Goal: Transaction & Acquisition: Purchase product/service

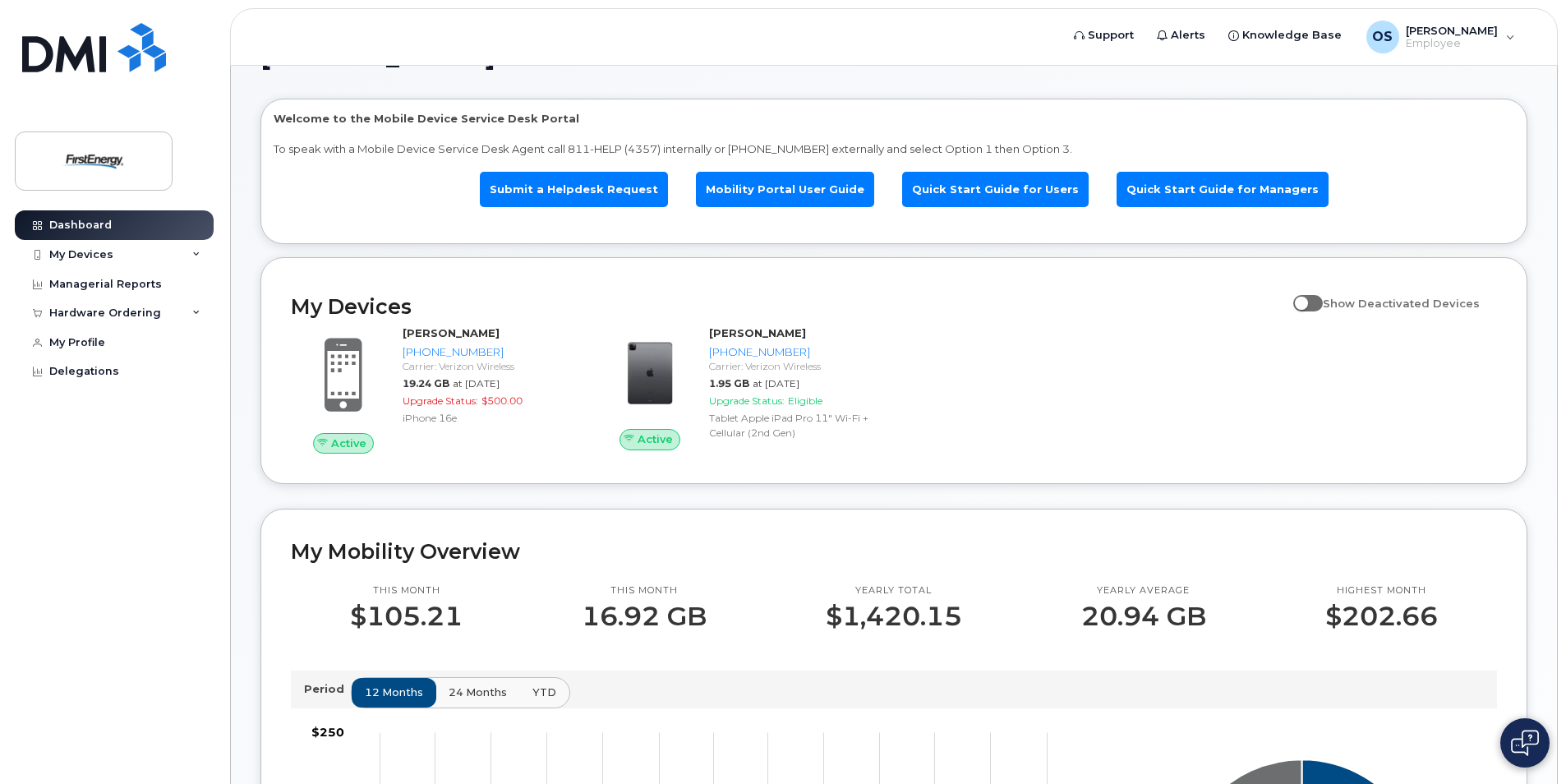
scroll to position [82, 0]
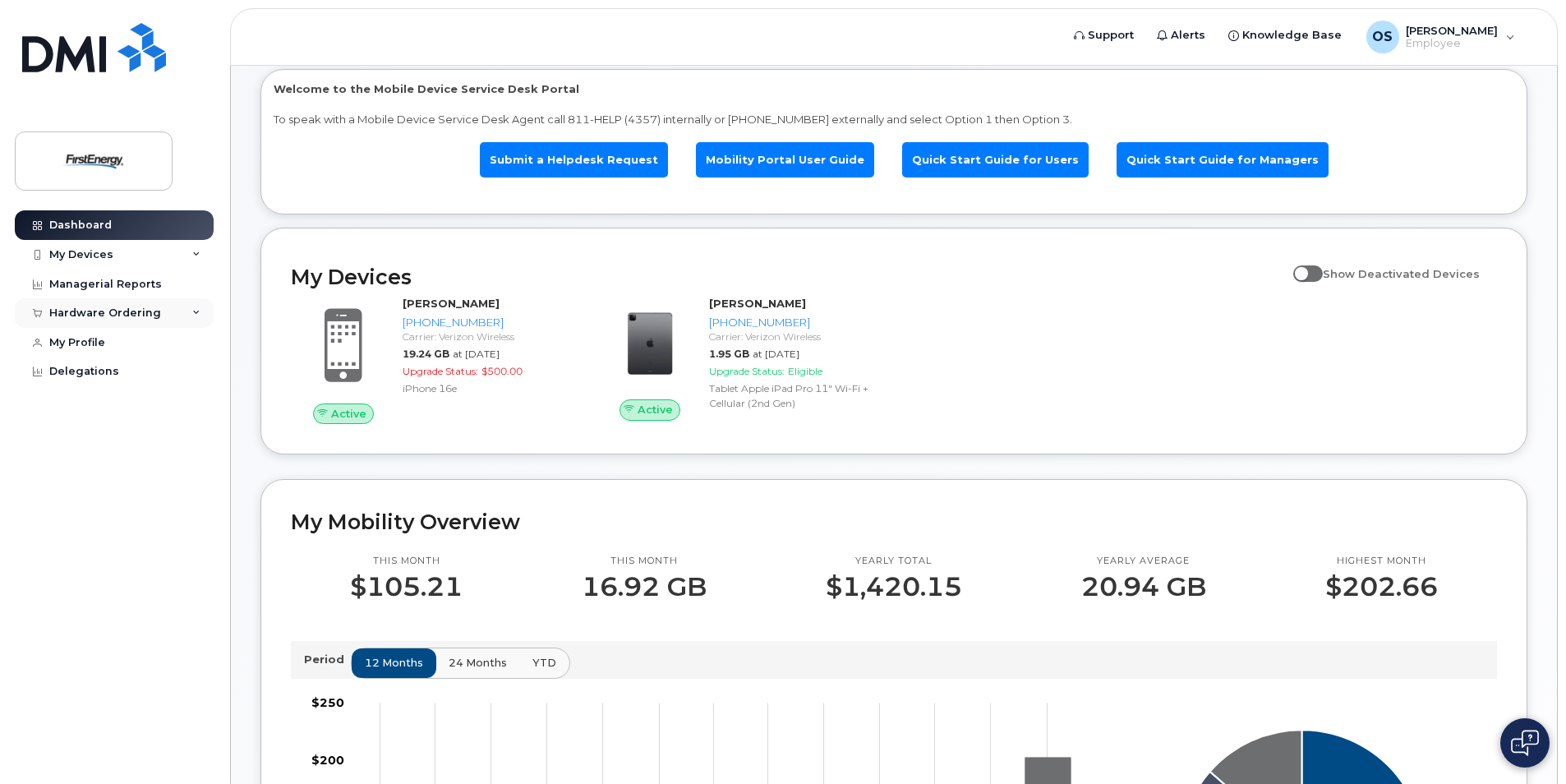
click at [108, 315] on div "Hardware Ordering" at bounding box center [105, 313] width 112 height 13
click at [98, 374] on div "New Order" at bounding box center [88, 375] width 63 height 15
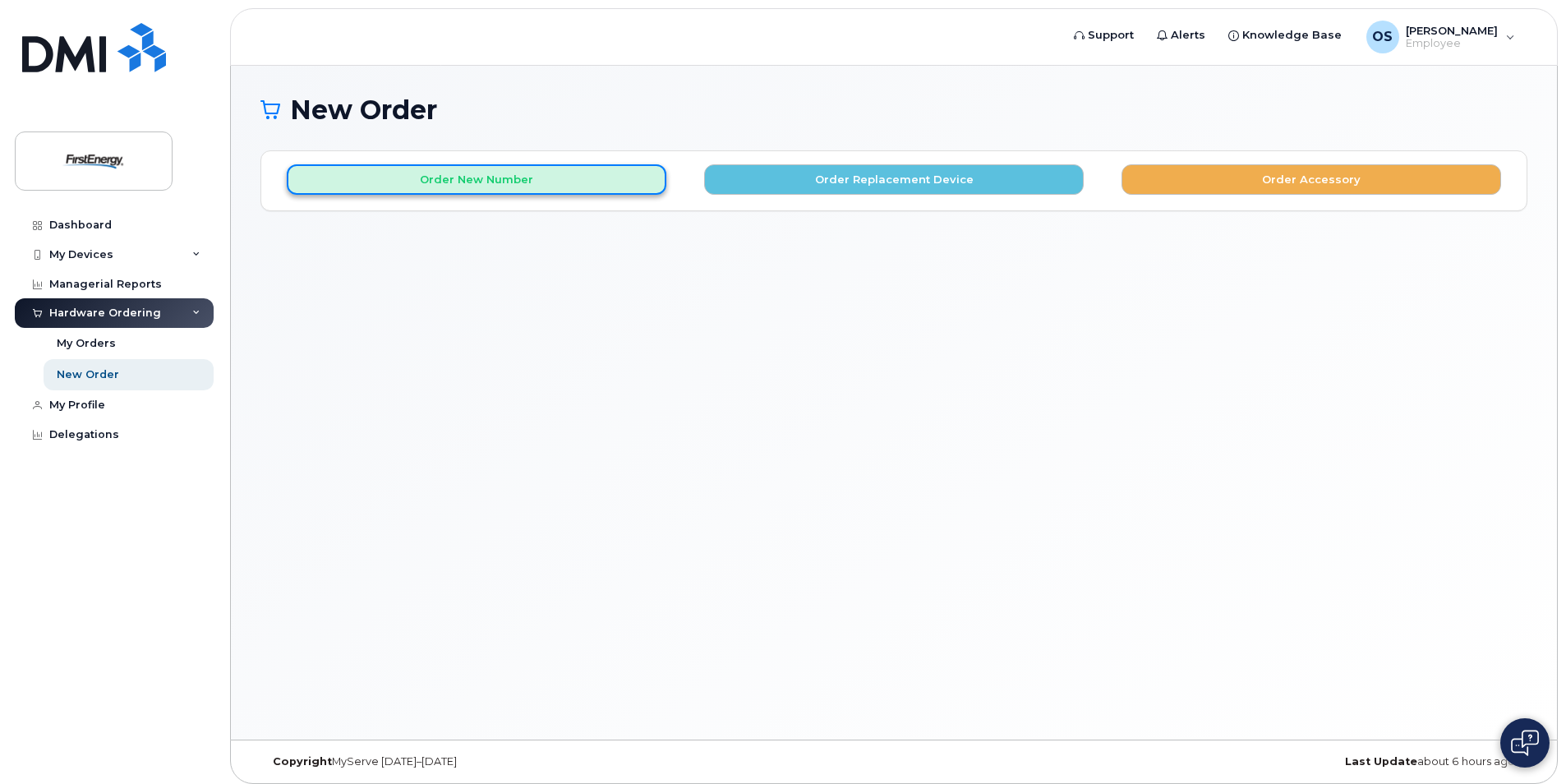
click at [593, 184] on button "Order New Number" at bounding box center [477, 180] width 380 height 30
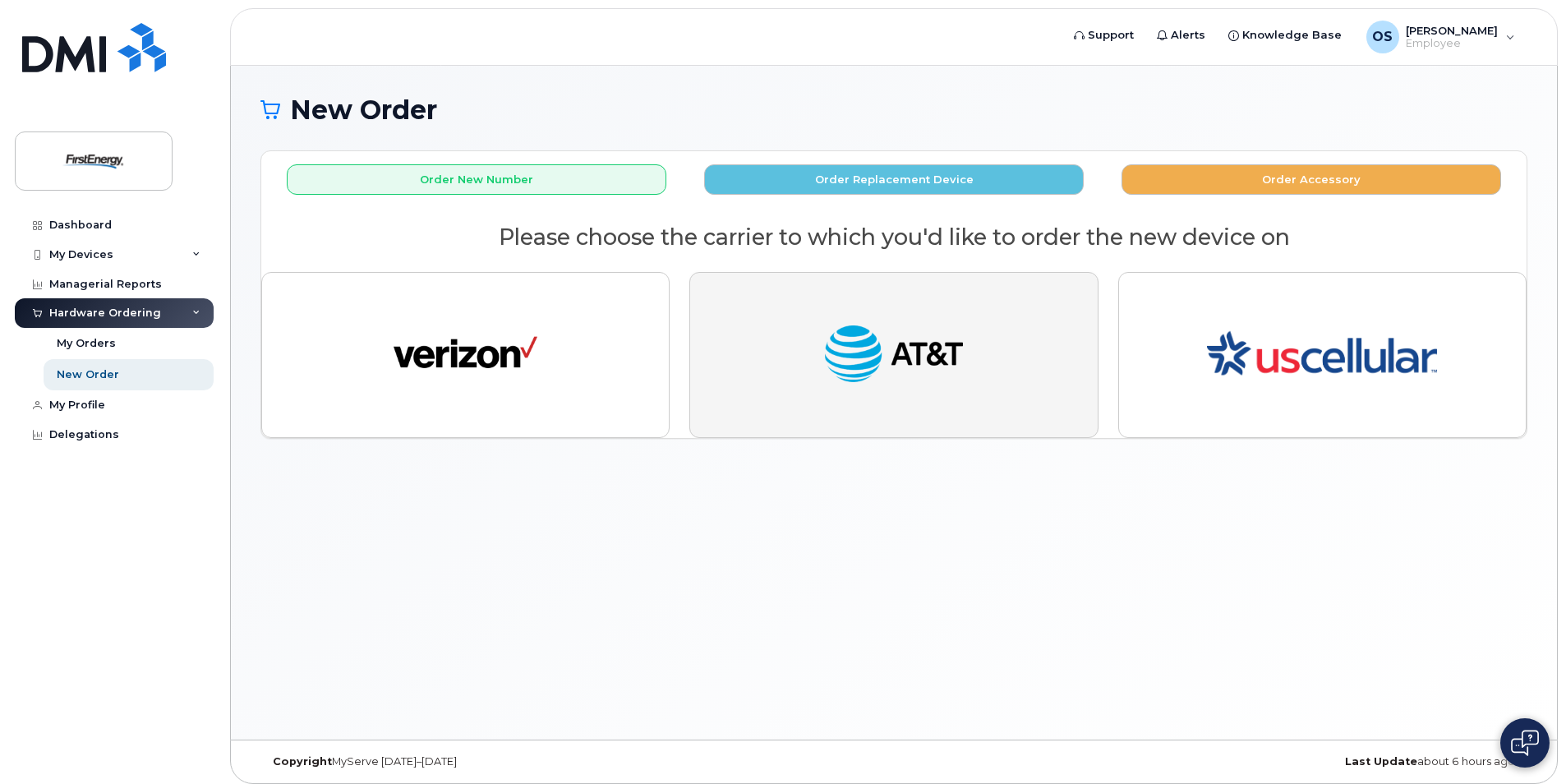
click at [796, 326] on button "button" at bounding box center [893, 354] width 408 height 166
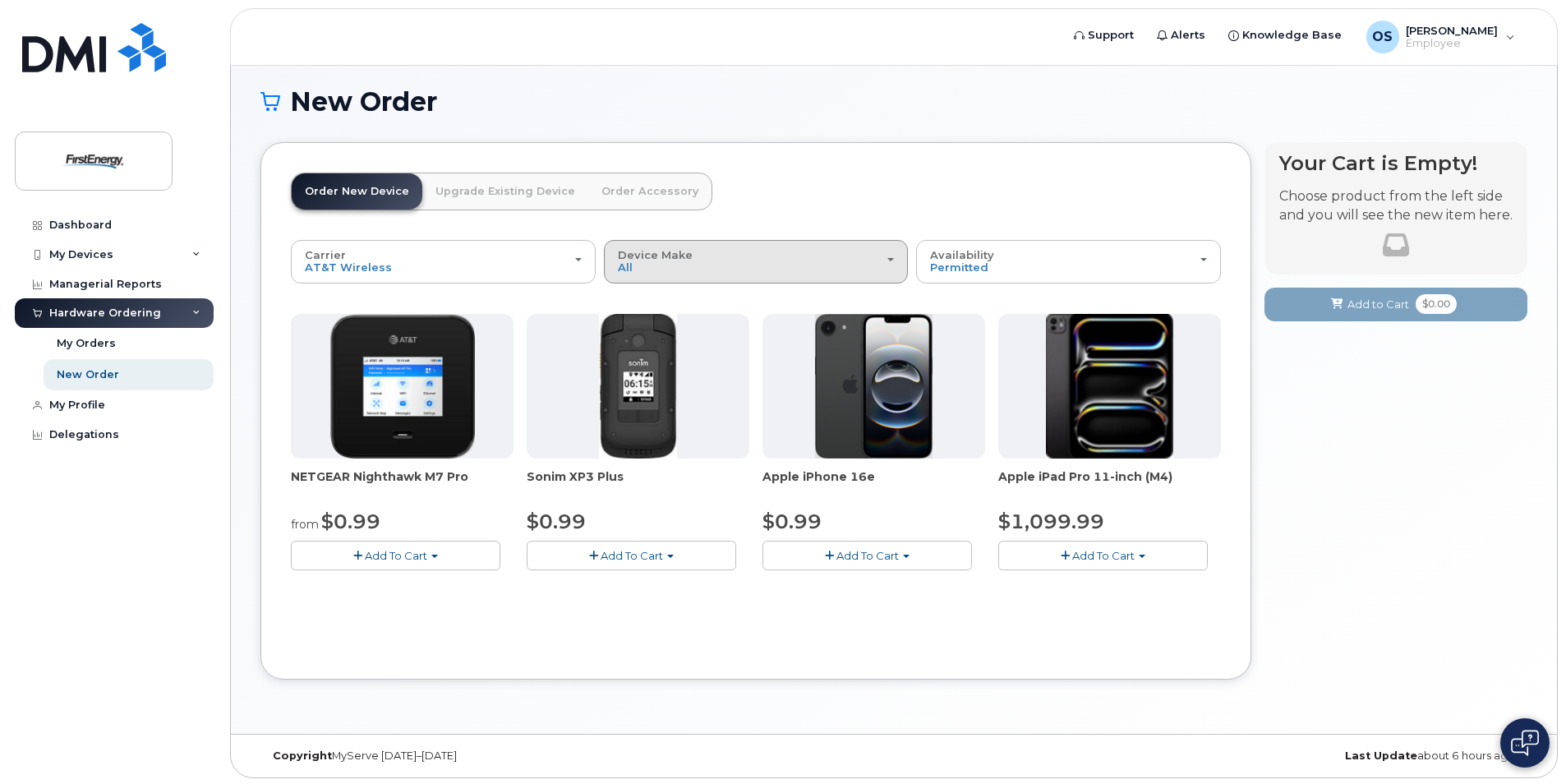
scroll to position [10, 0]
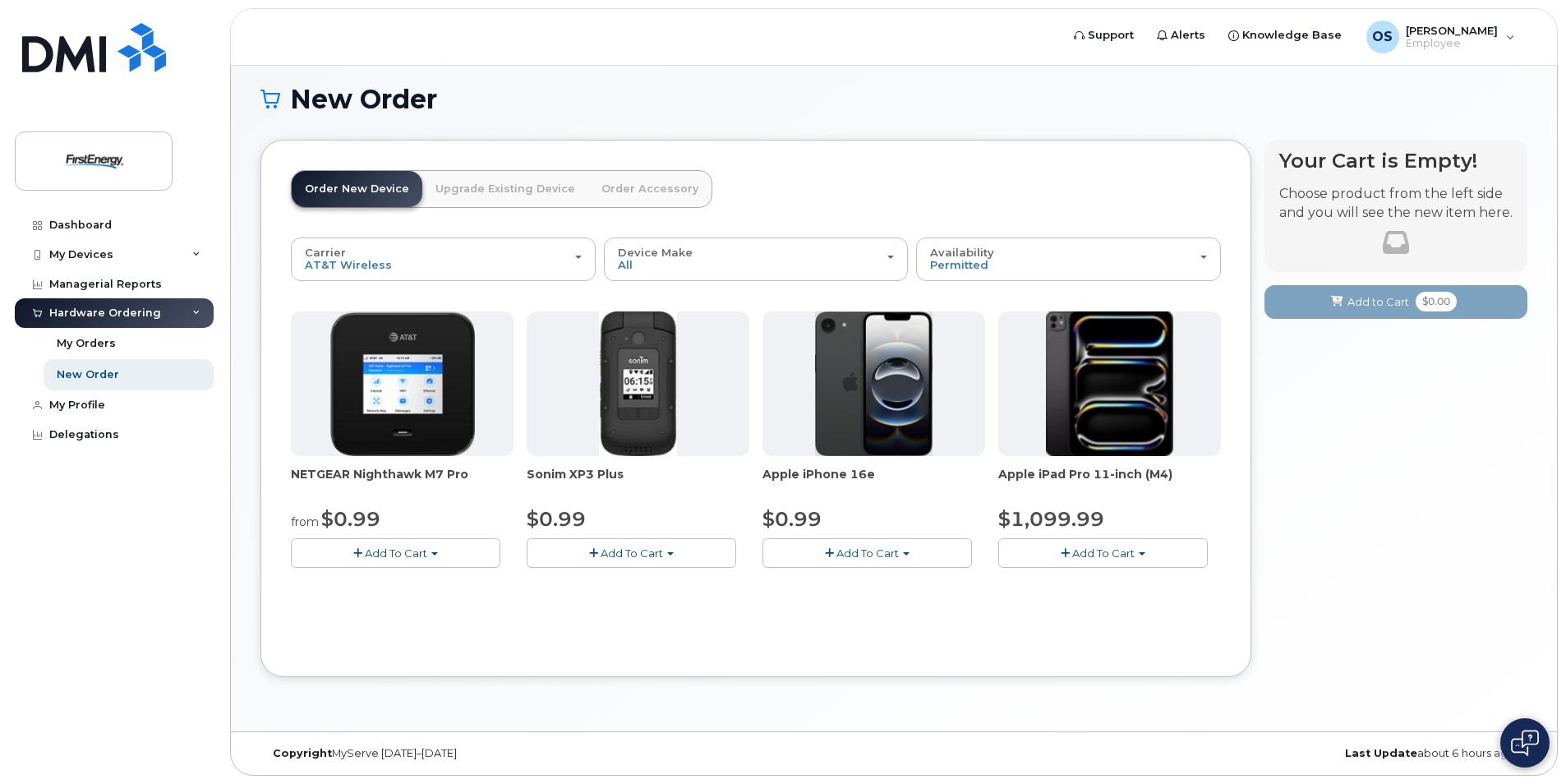
click at [865, 556] on span "Add To Cart" at bounding box center [868, 553] width 63 height 13
click at [859, 586] on link "$0.99 - 2 Year Activation" at bounding box center [849, 584] width 165 height 21
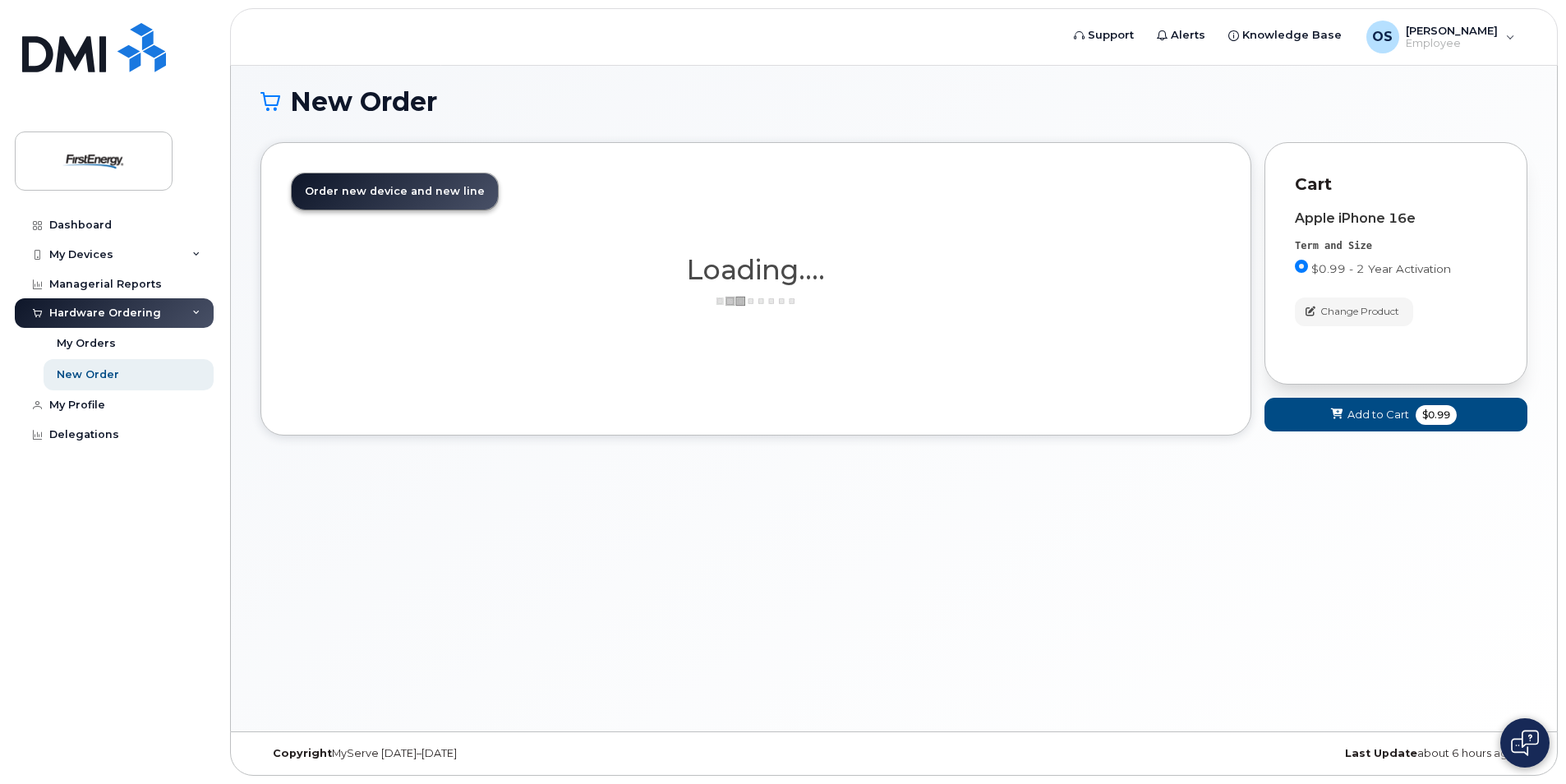
scroll to position [9, 0]
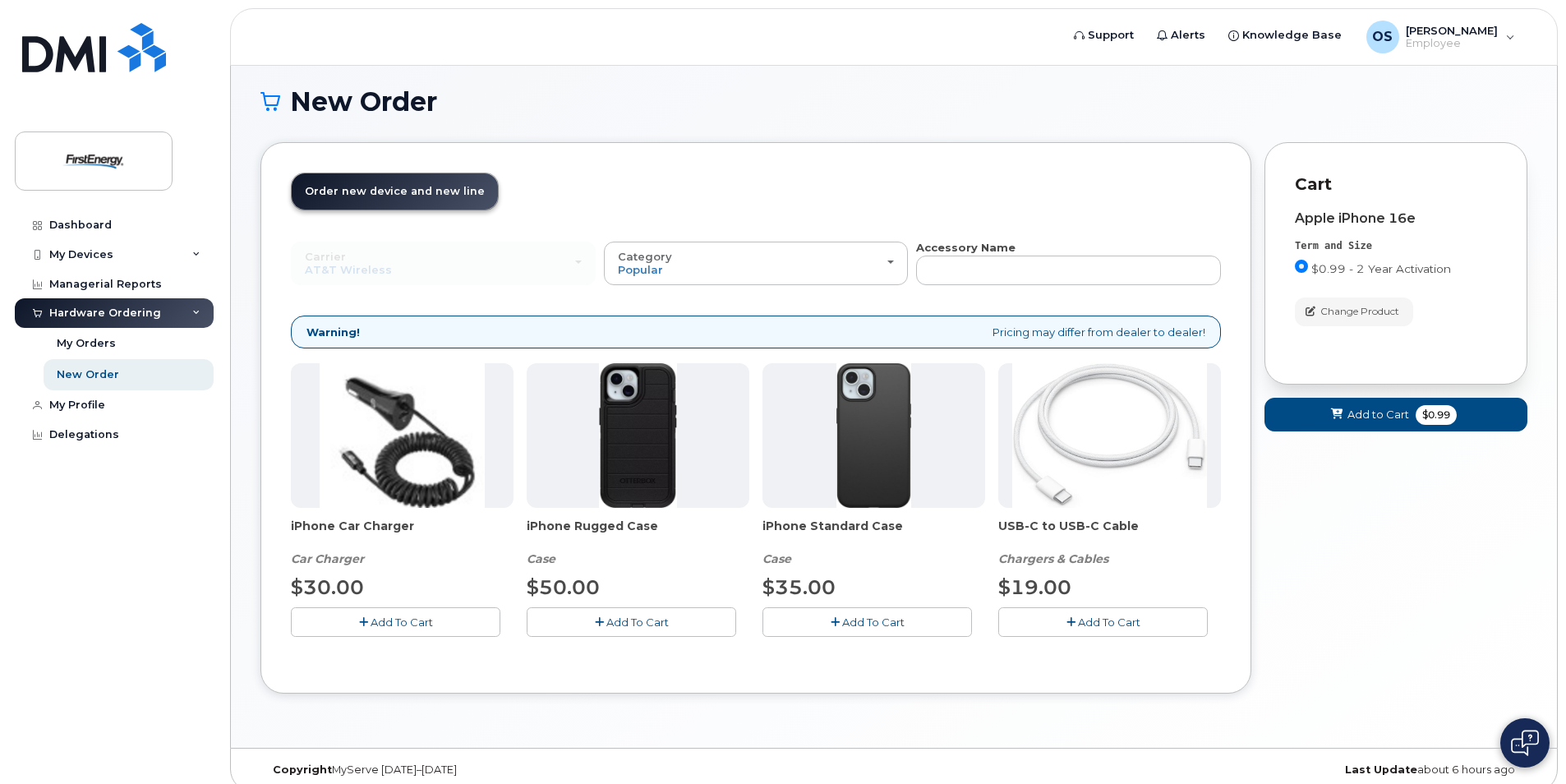
click at [638, 619] on span "Add To Cart" at bounding box center [638, 622] width 63 height 13
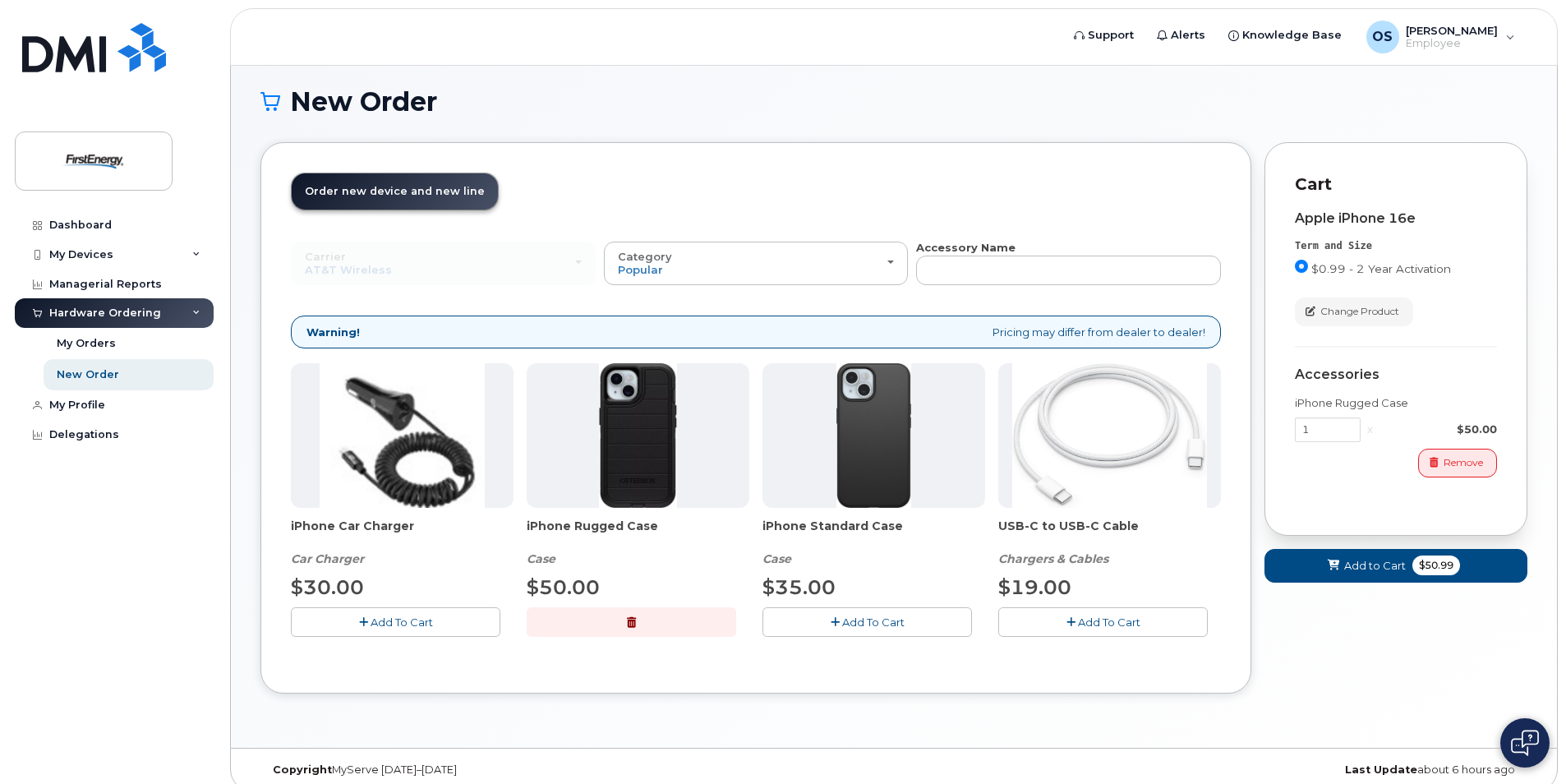
click at [395, 616] on span "Add To Cart" at bounding box center [402, 622] width 63 height 13
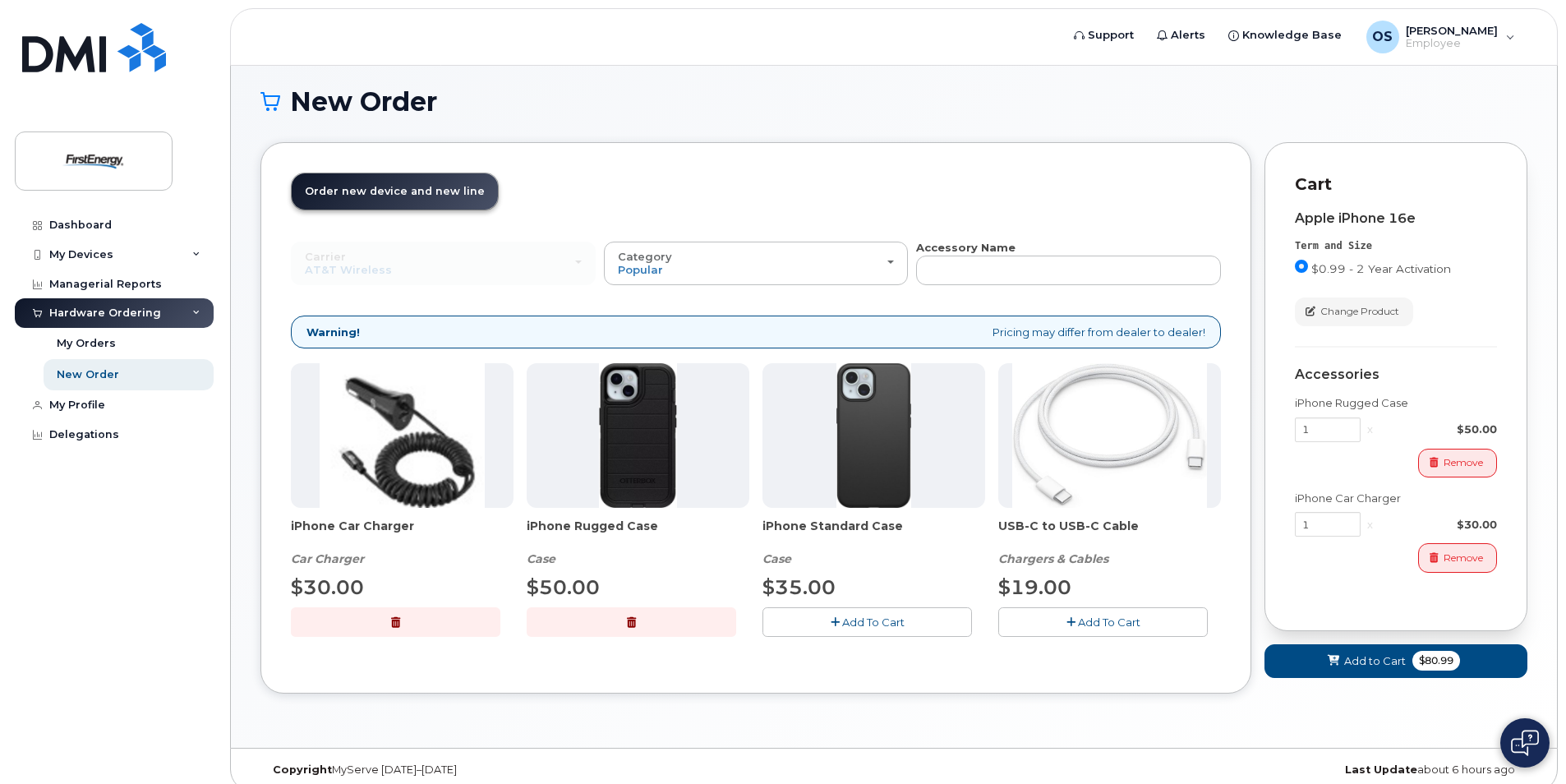
click at [1076, 616] on button "Add To Cart" at bounding box center [1103, 621] width 209 height 28
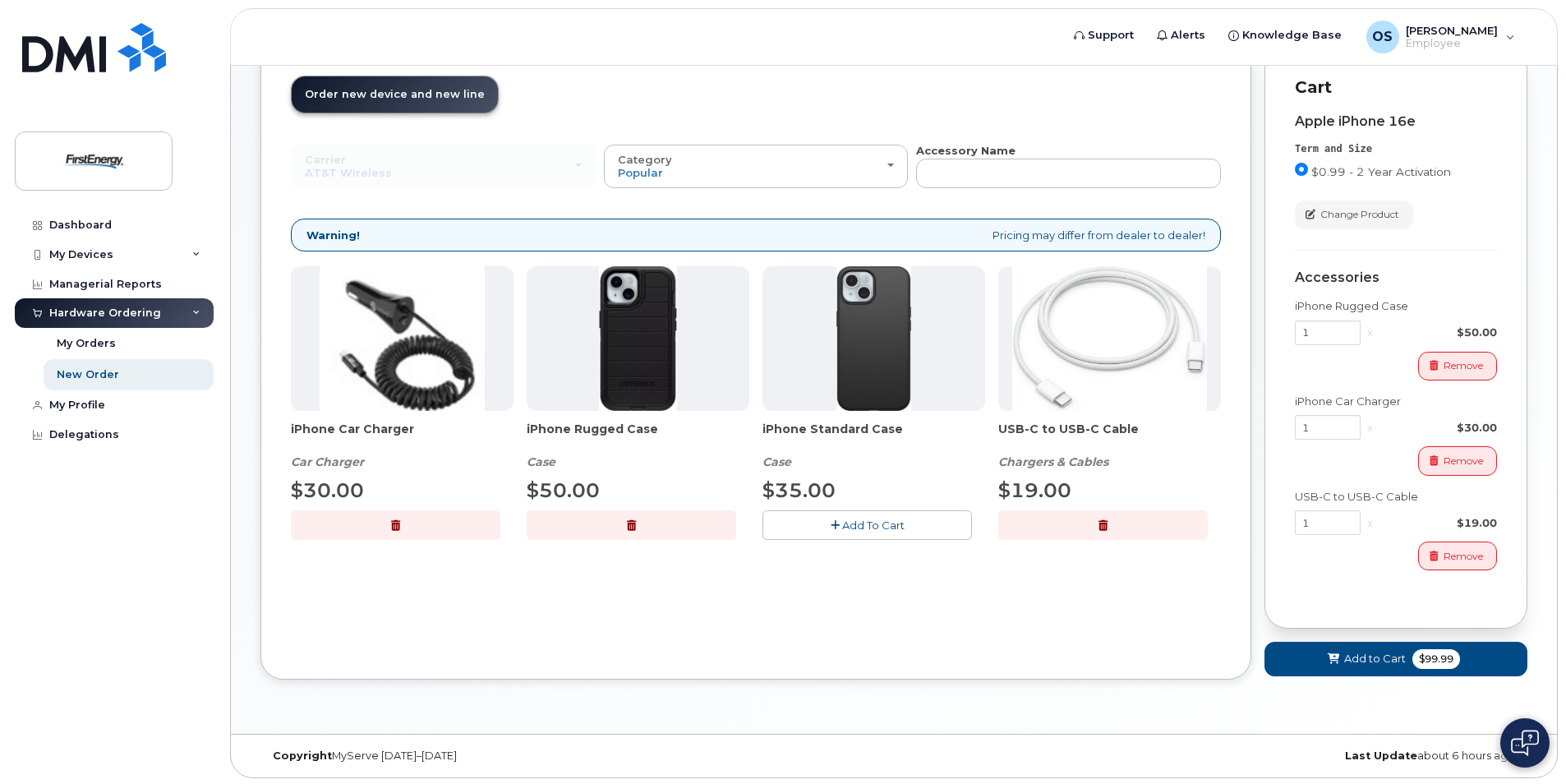
scroll to position [108, 0]
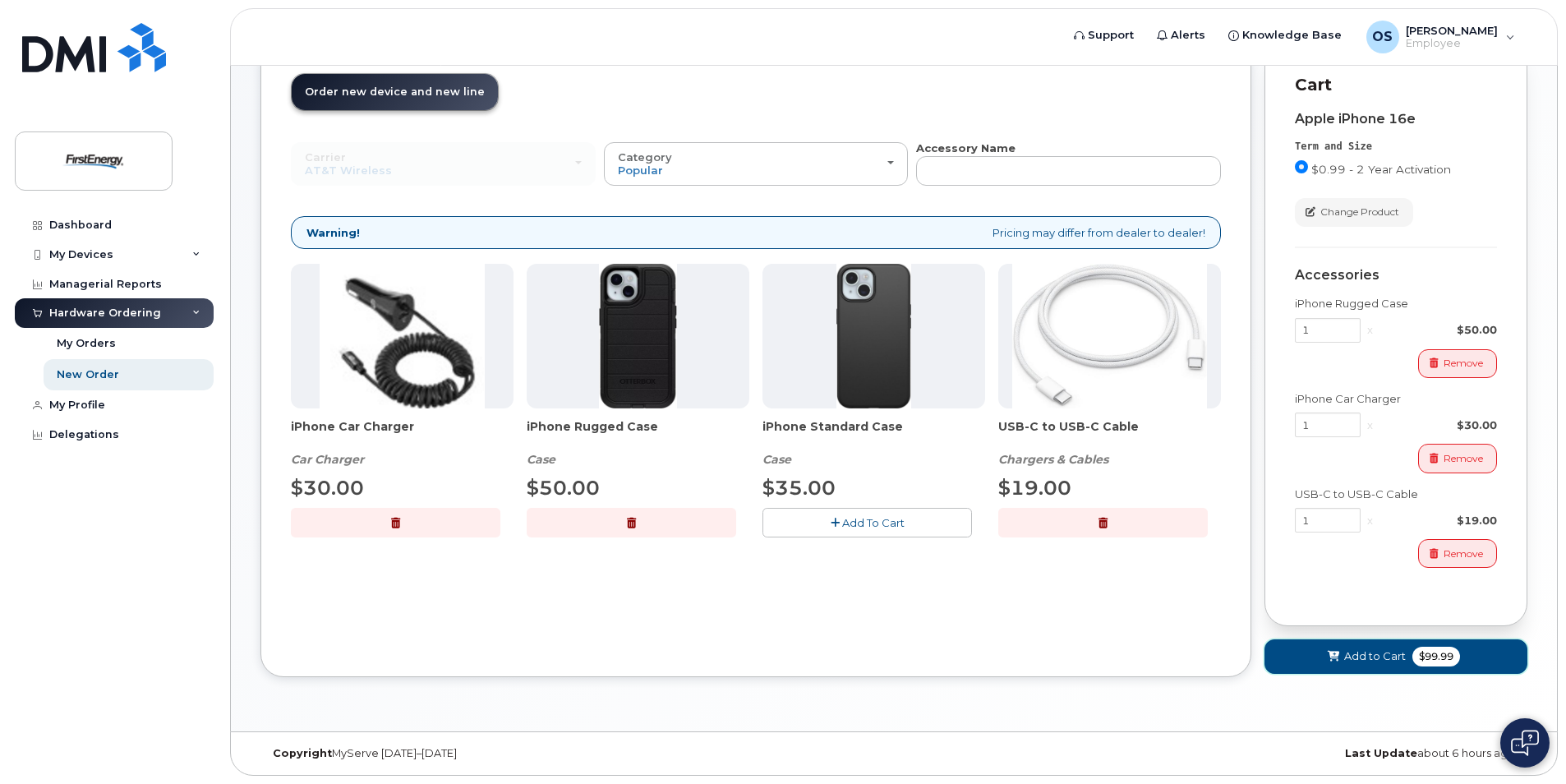
click at [1361, 654] on span "Add to Cart" at bounding box center [1375, 655] width 62 height 15
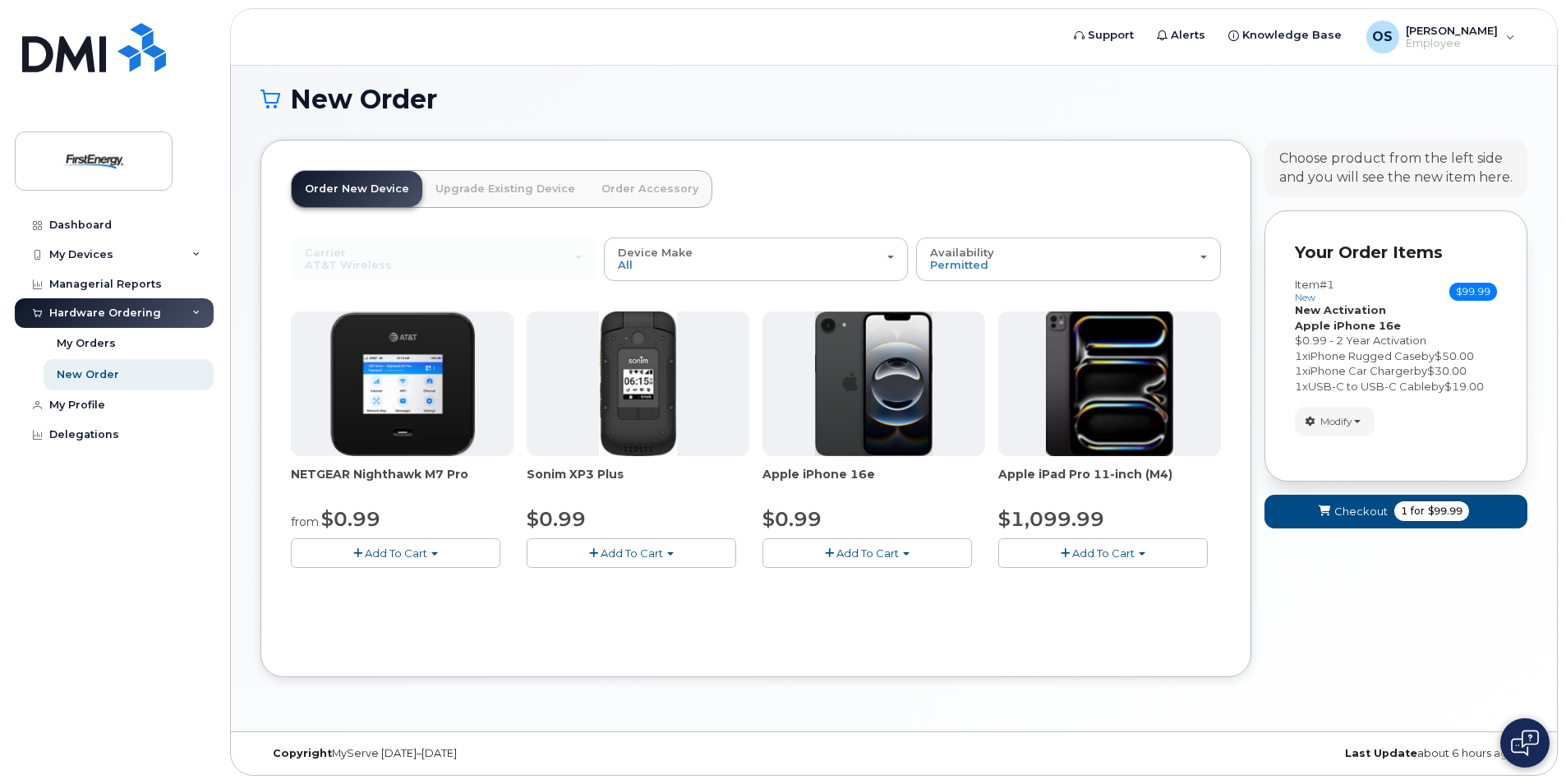
scroll to position [10, 0]
click at [1386, 370] on span "iPhone Car Charger" at bounding box center [1361, 370] width 106 height 13
click at [1450, 46] on span "Employee" at bounding box center [1451, 44] width 92 height 13
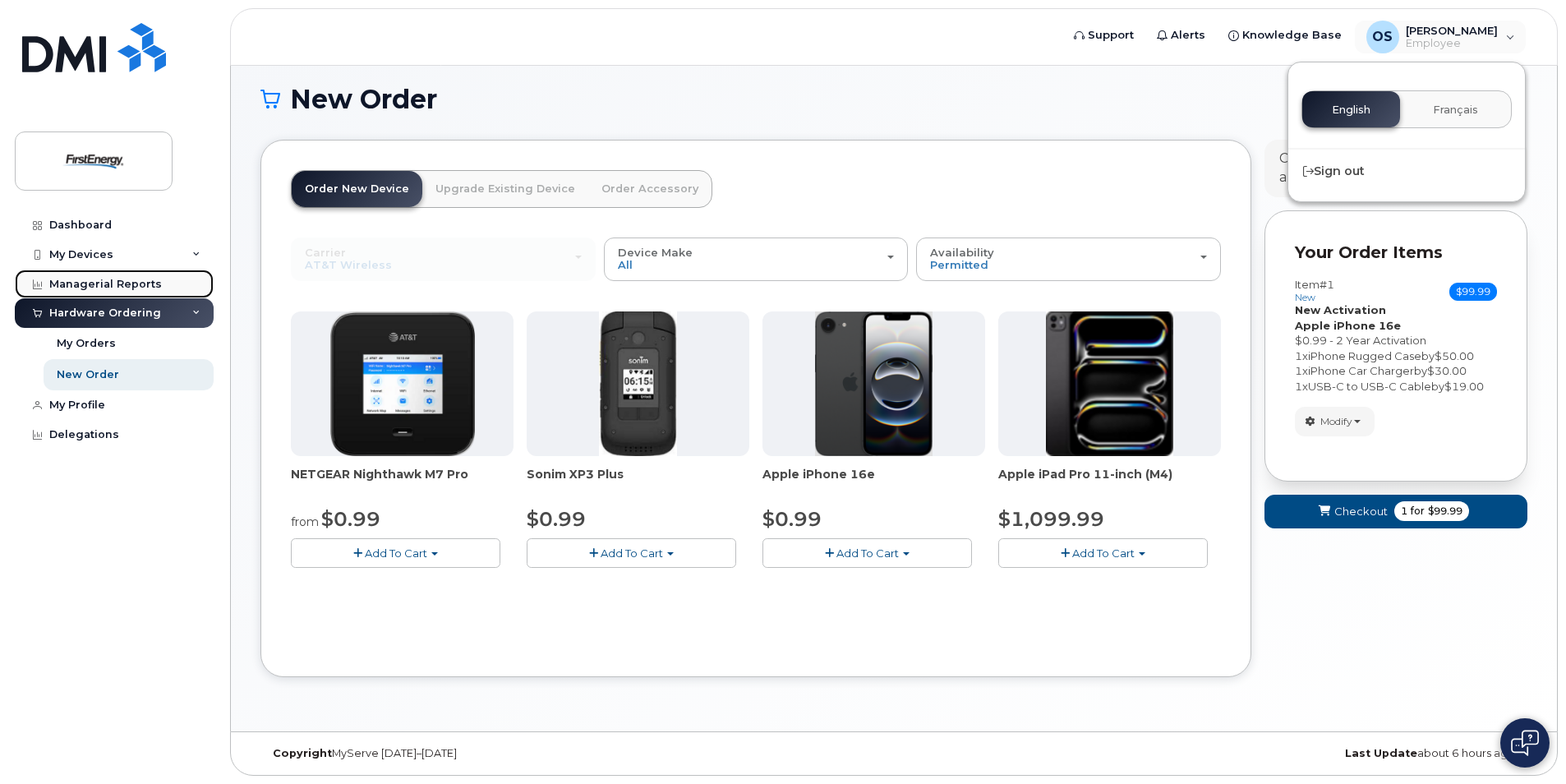
click at [92, 278] on div "Managerial Reports" at bounding box center [105, 284] width 113 height 13
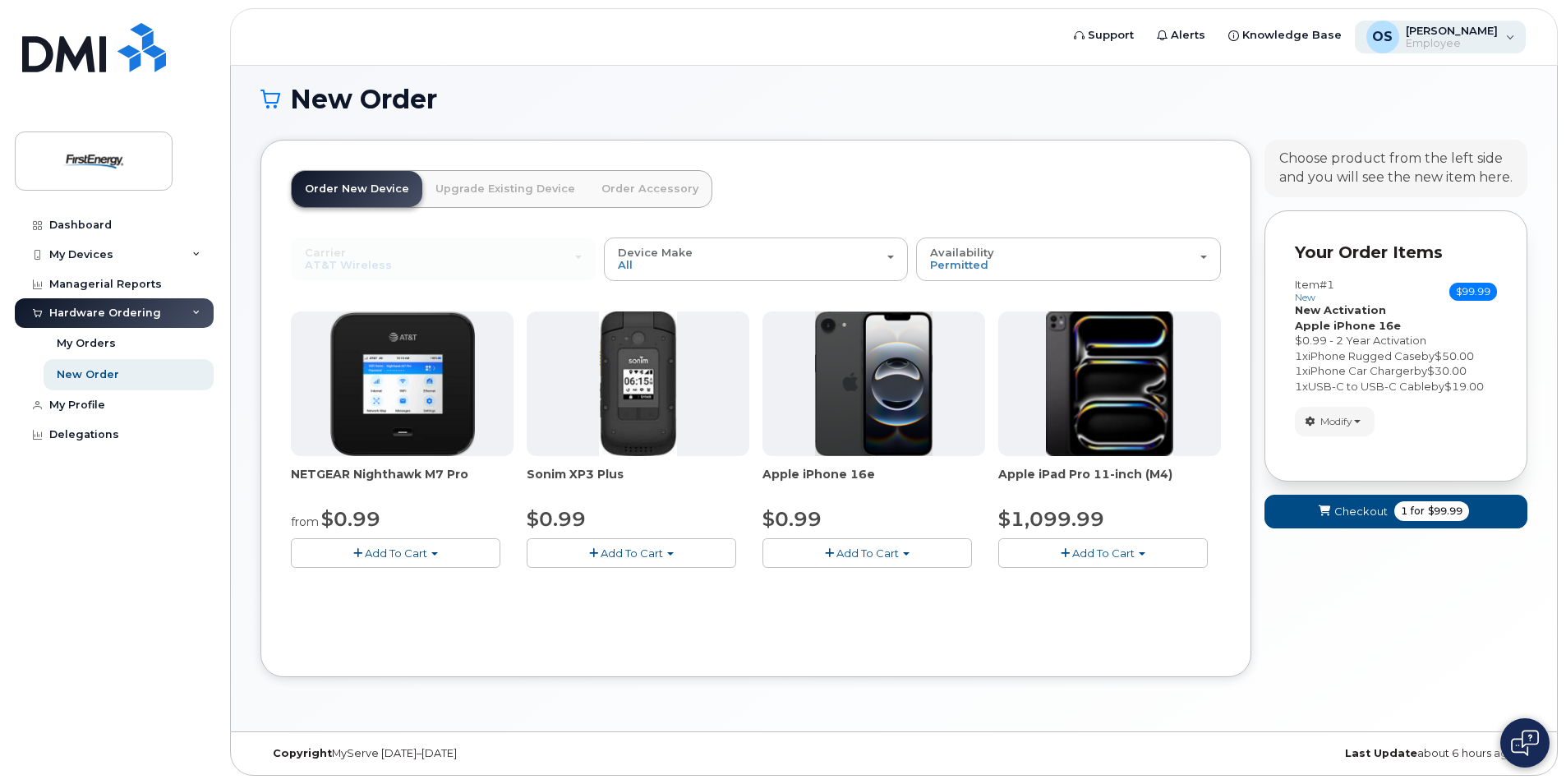
click at [1454, 35] on span "[PERSON_NAME]" at bounding box center [1451, 30] width 92 height 13
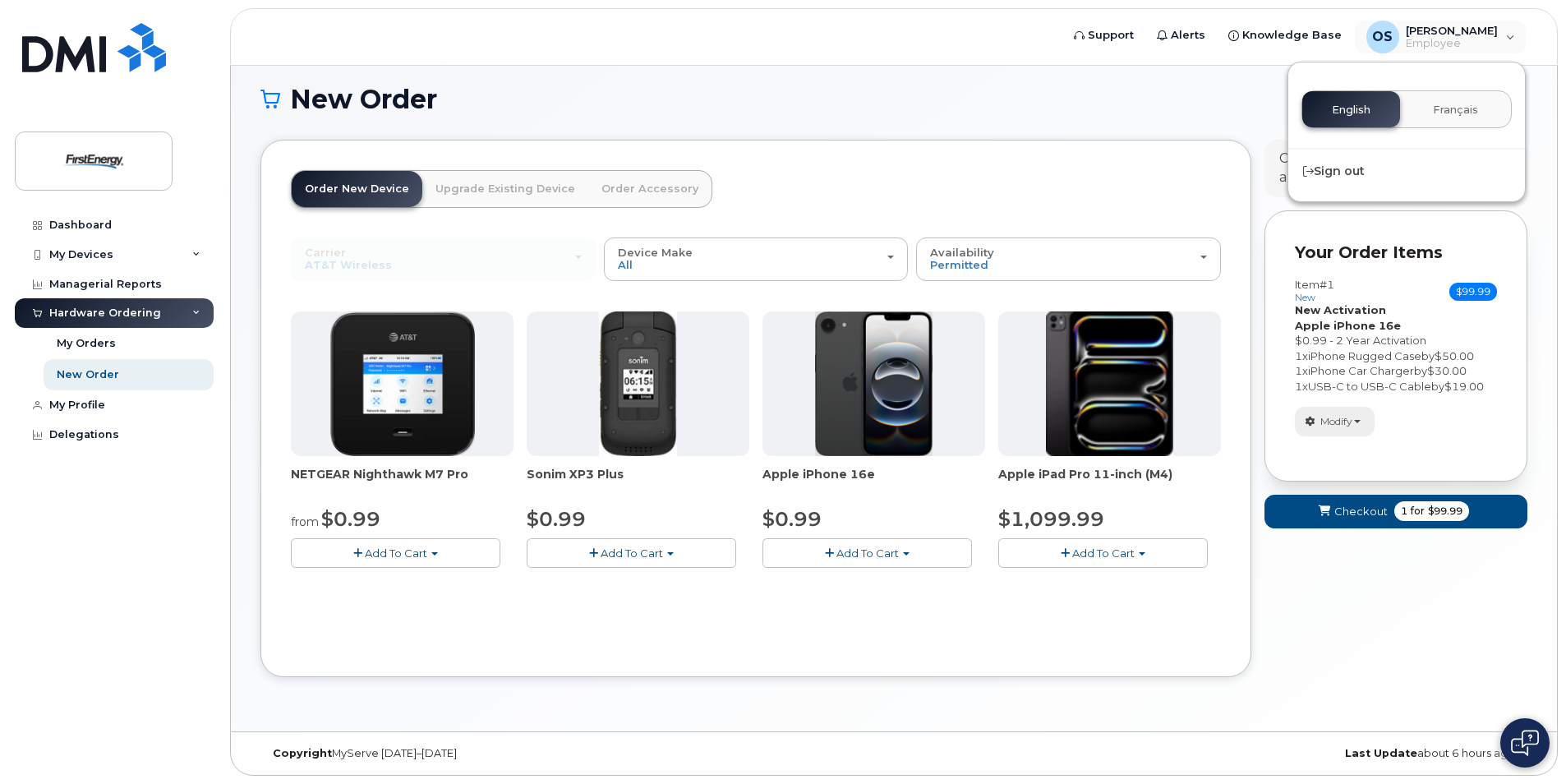
click at [1359, 420] on span "button" at bounding box center [1358, 420] width 7 height 3
click at [1346, 498] on span "Remove" at bounding box center [1340, 499] width 55 height 12
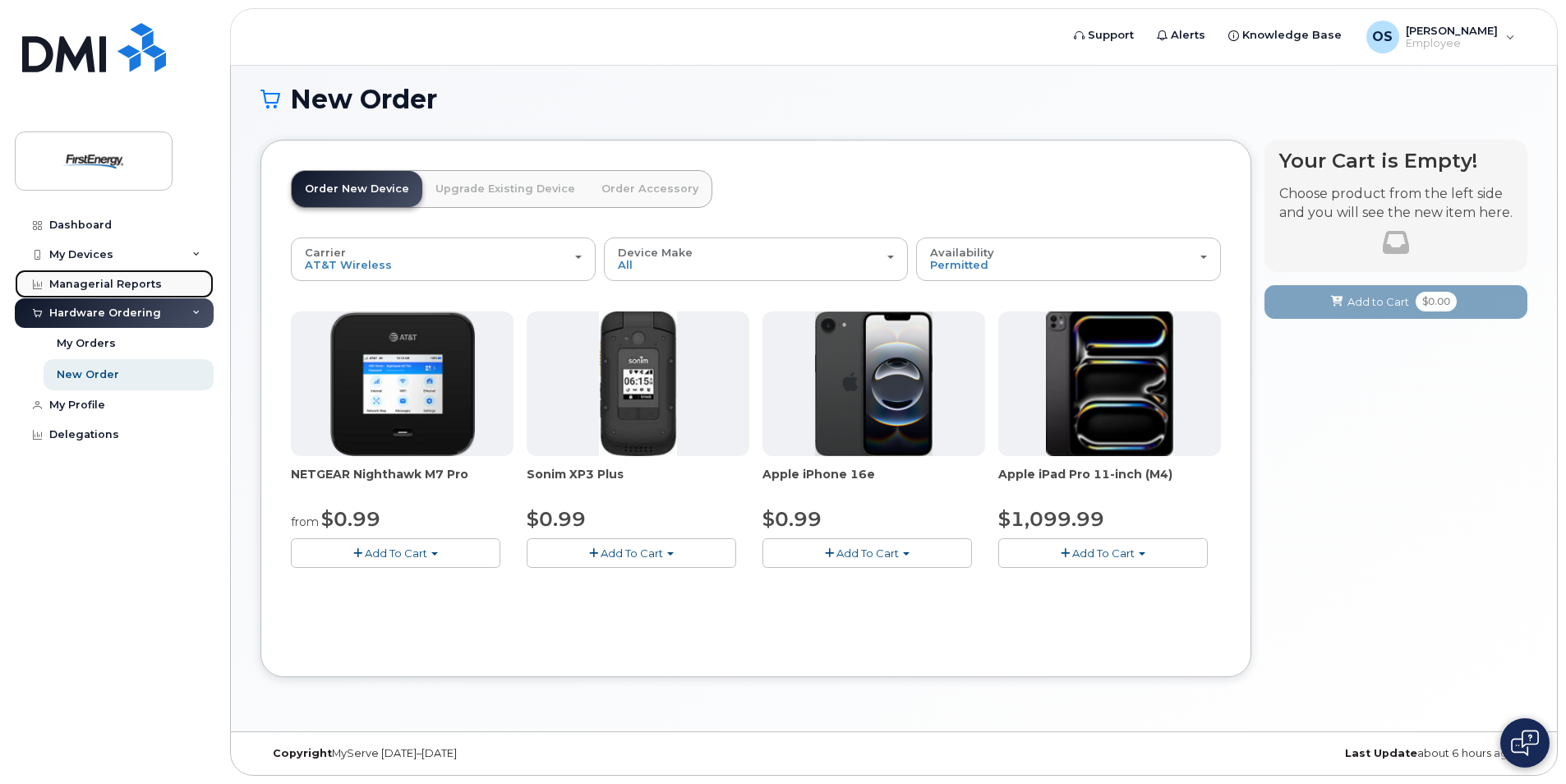
click at [127, 280] on div "Managerial Reports" at bounding box center [105, 284] width 113 height 13
click at [105, 253] on div "My Devices" at bounding box center [81, 255] width 64 height 13
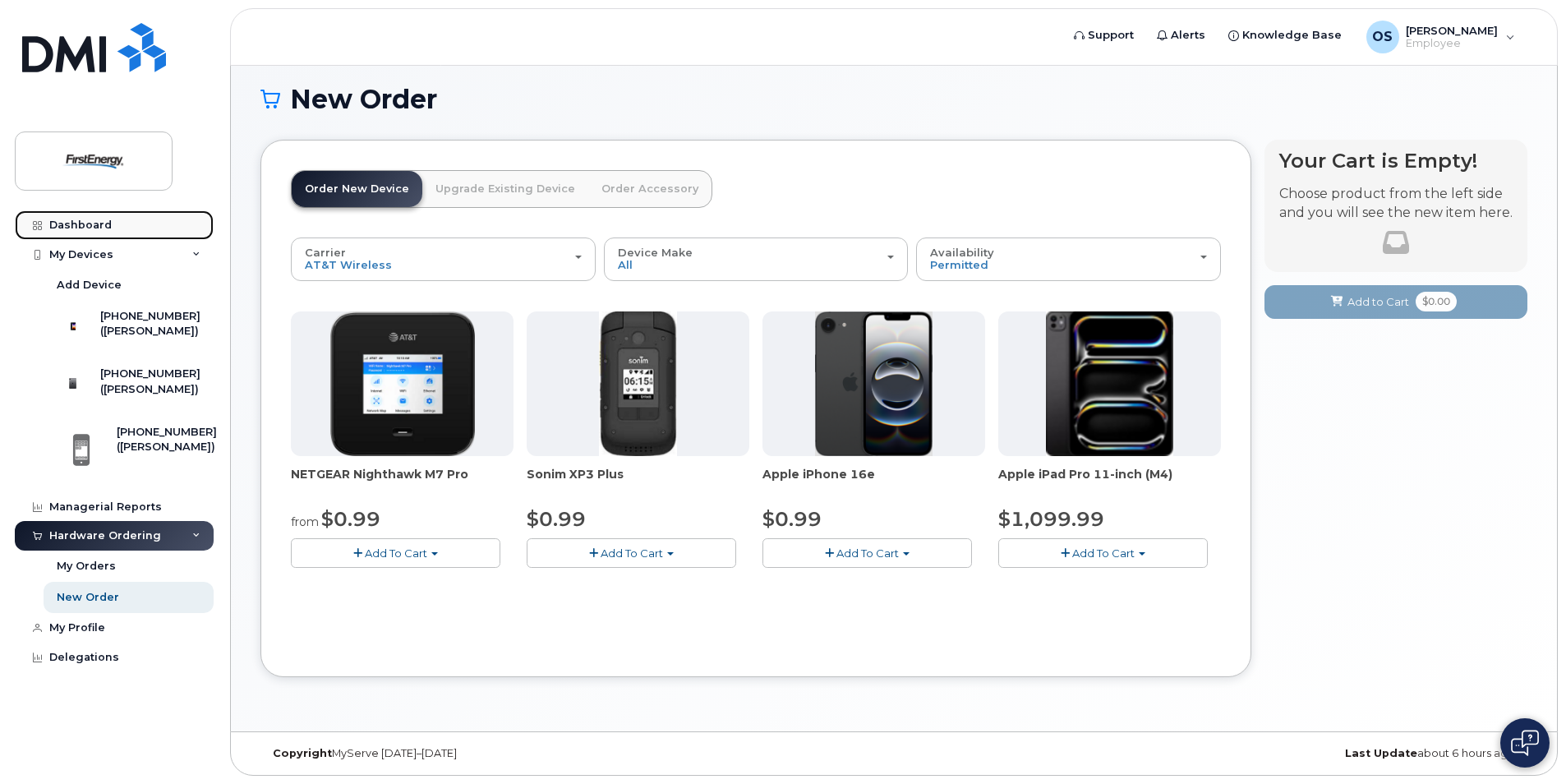
click at [99, 225] on div "Dashboard" at bounding box center [81, 225] width 63 height 13
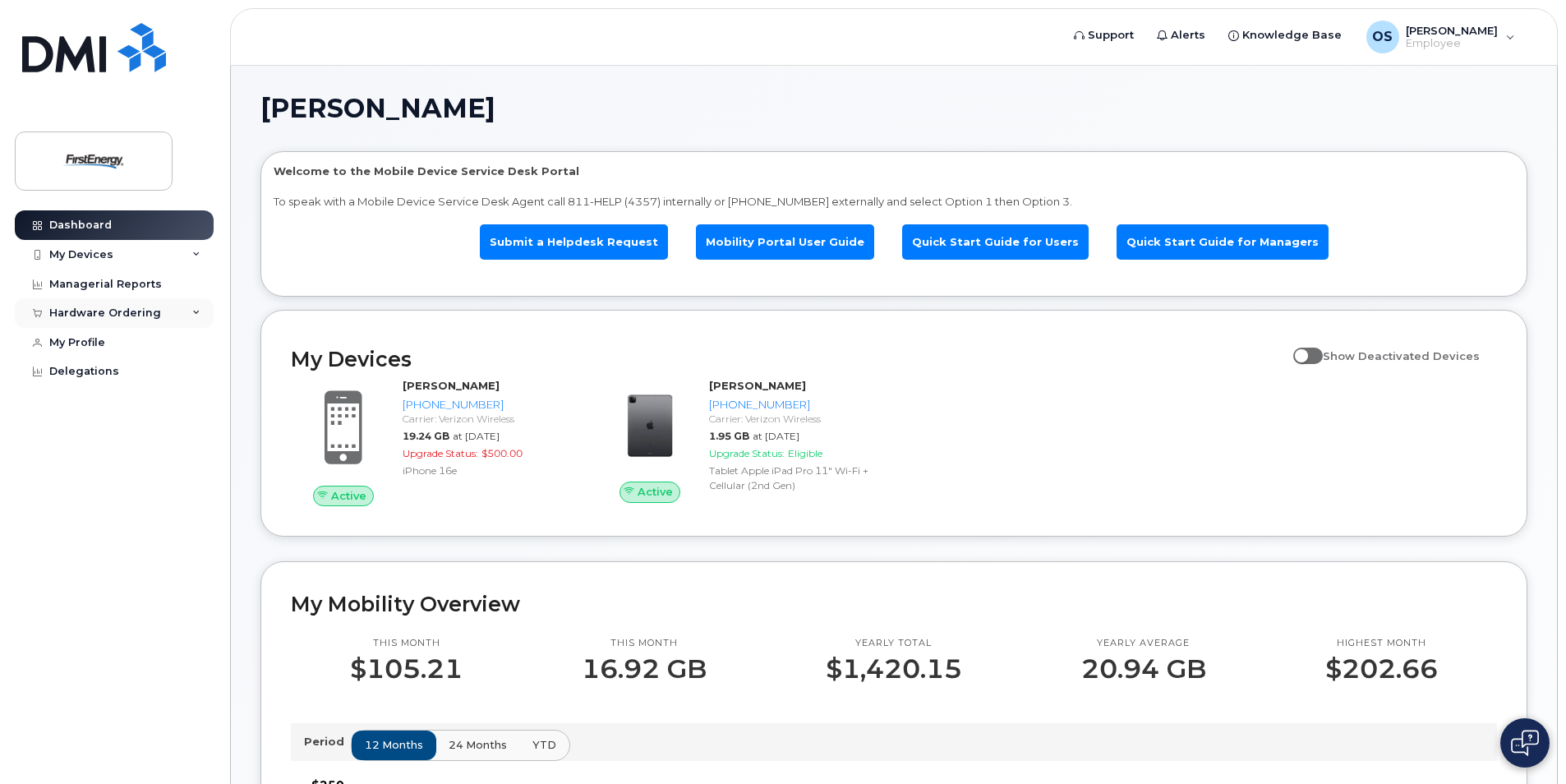
click at [158, 319] on div "Hardware Ordering" at bounding box center [115, 312] width 199 height 29
click at [131, 341] on link "My Orders" at bounding box center [129, 343] width 171 height 31
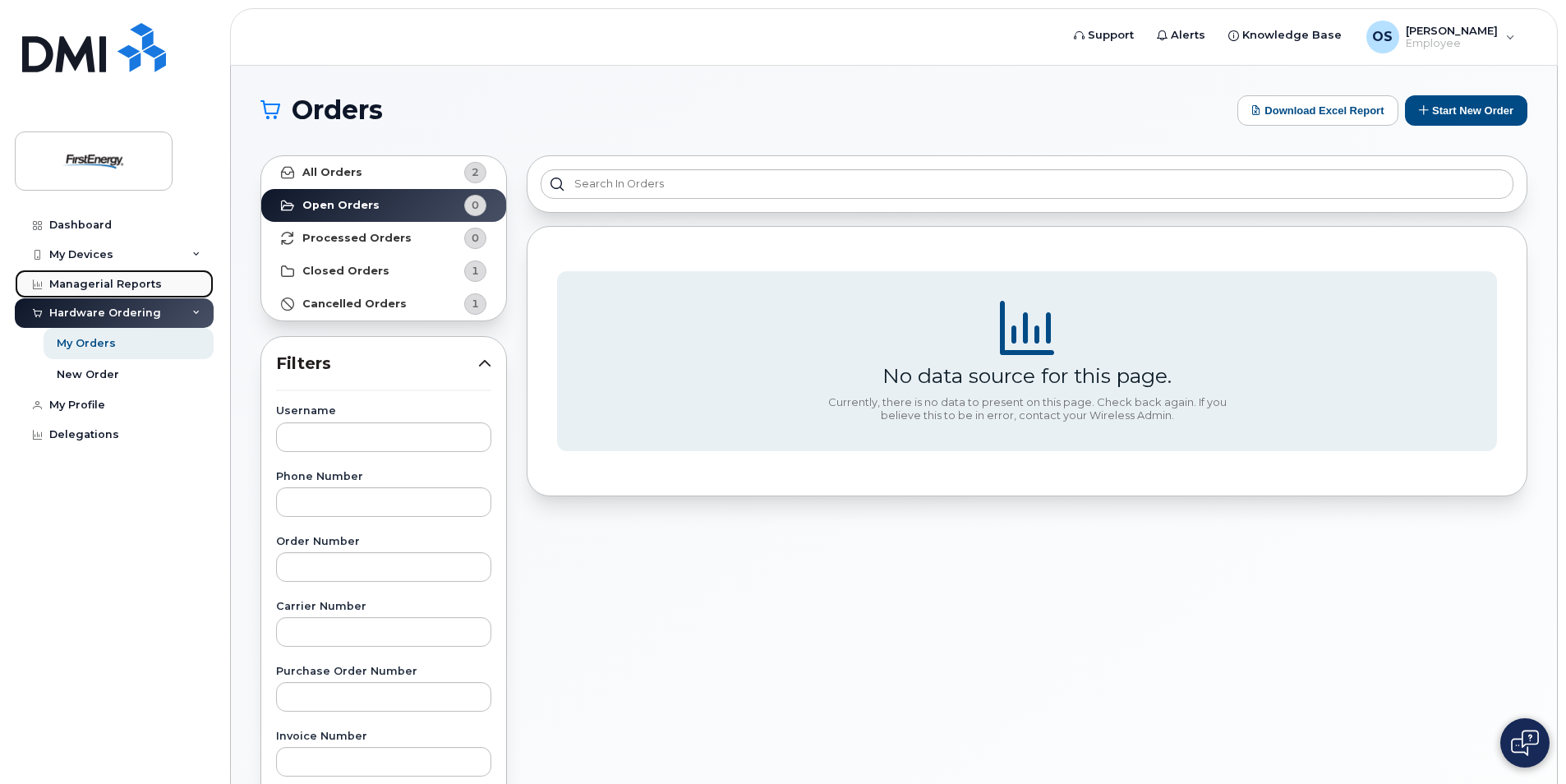
click at [139, 280] on div "Managerial Reports" at bounding box center [105, 284] width 113 height 13
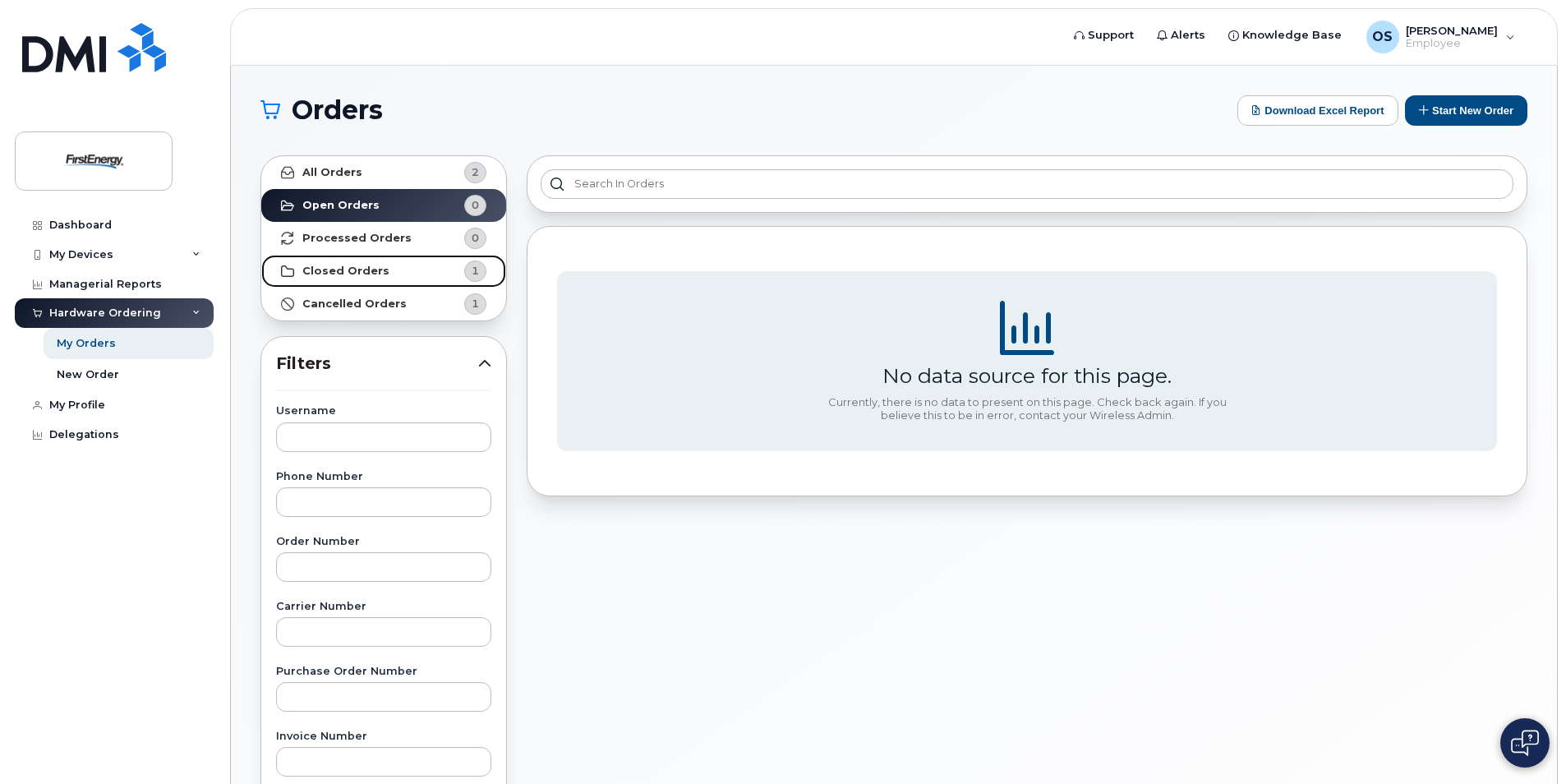
click at [358, 264] on strong "Closed Orders" at bounding box center [346, 271] width 87 height 13
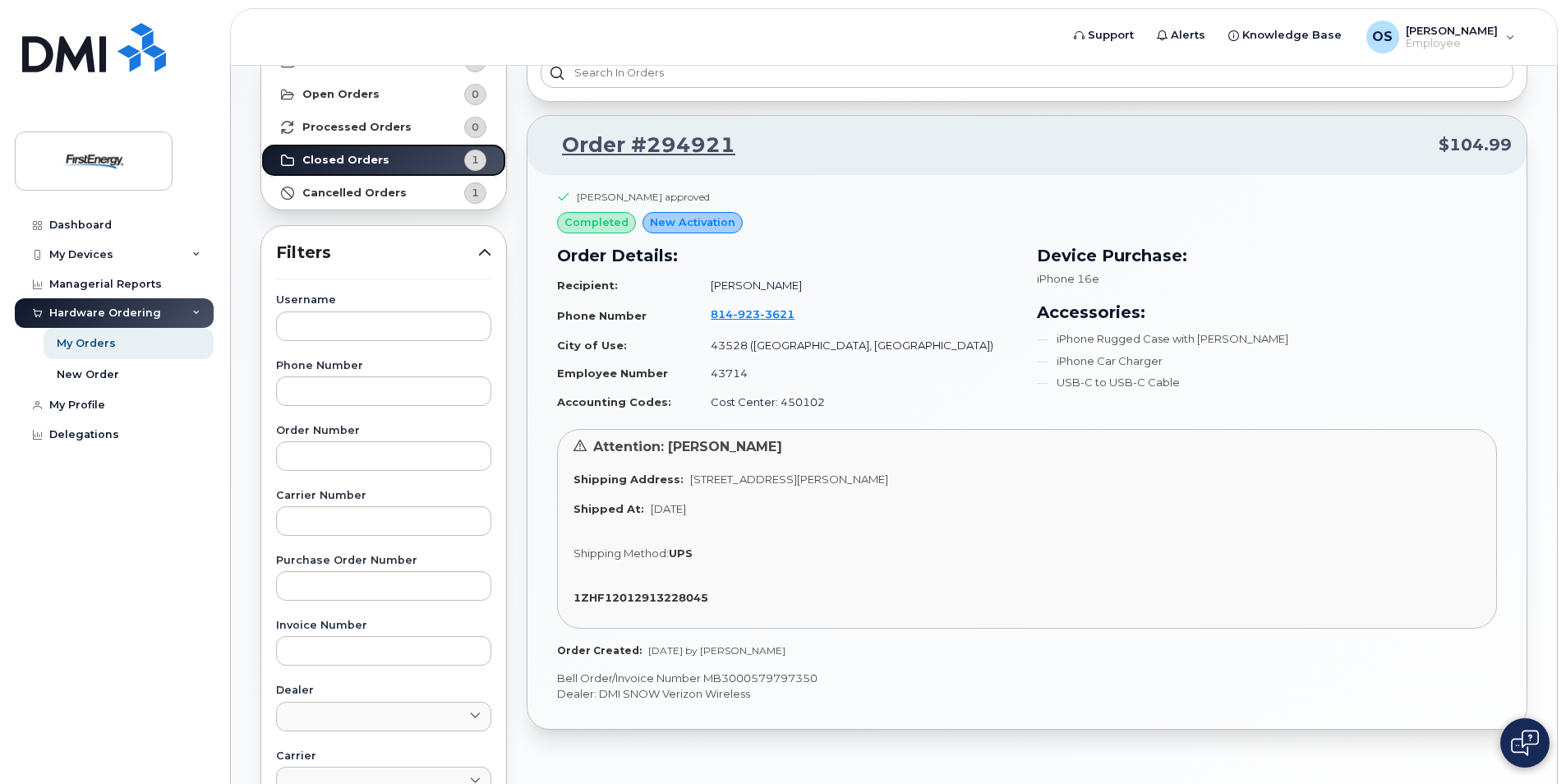
scroll to position [82, 0]
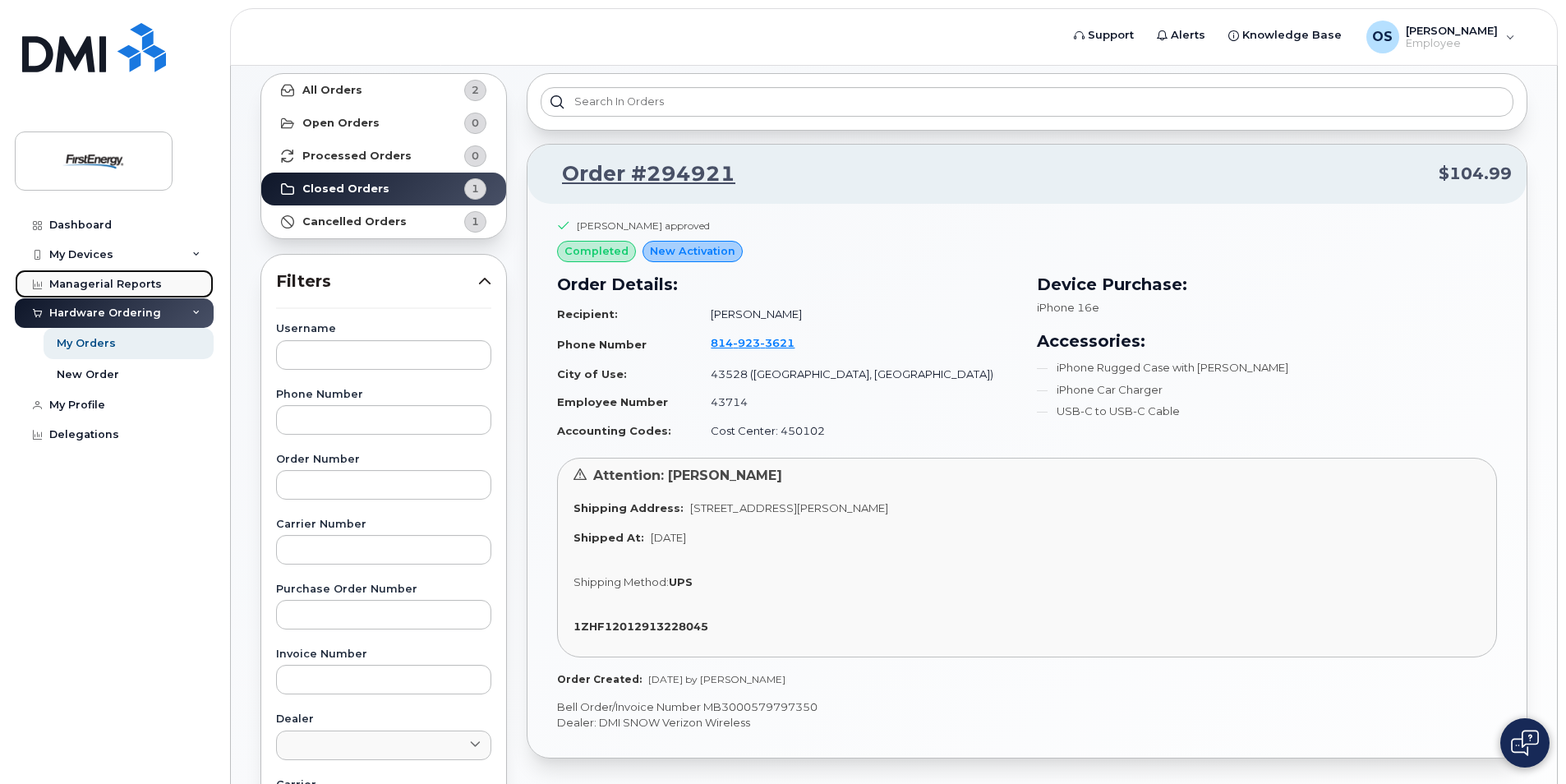
click at [133, 284] on div "Managerial Reports" at bounding box center [105, 284] width 113 height 13
